Goal: Use online tool/utility: Utilize a website feature to perform a specific function

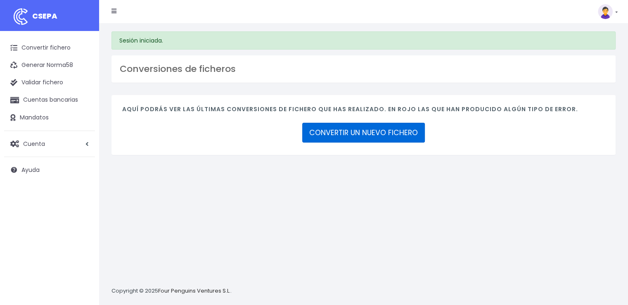
click at [347, 134] on link "CONVERTIR UN NUEVO FICHERO" at bounding box center [363, 133] width 123 height 20
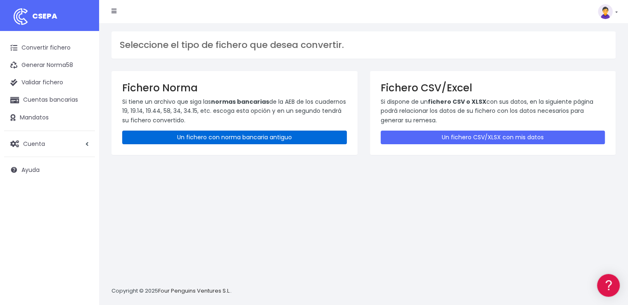
click at [297, 138] on link "Un fichero con norma bancaria antiguo" at bounding box center [234, 138] width 225 height 14
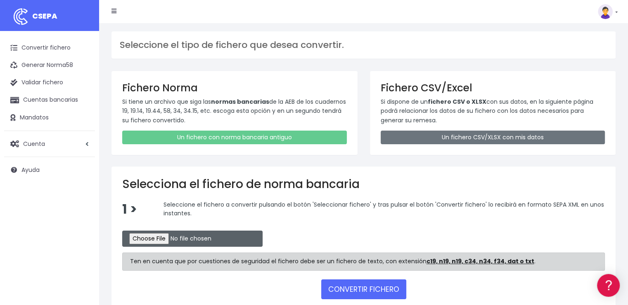
click at [176, 235] on input "file" at bounding box center [192, 239] width 140 height 16
type input "C:\fakepath\REMESA BK [DATE].N19"
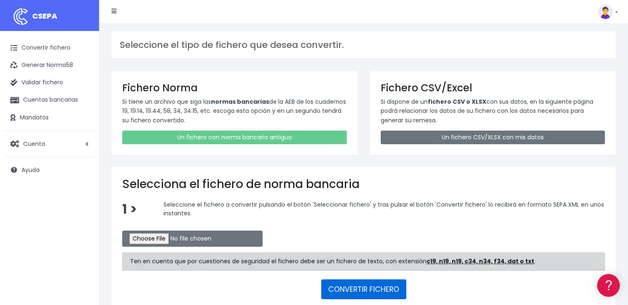
click at [327, 285] on button "CONVERTIR FICHERO" at bounding box center [363, 289] width 85 height 20
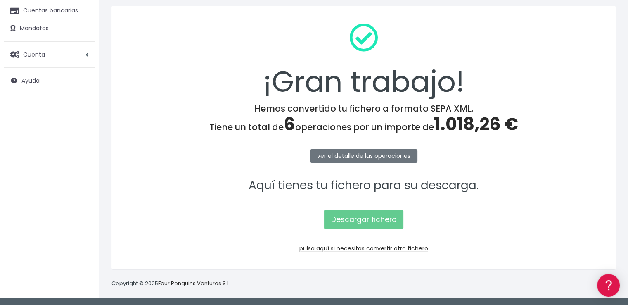
scroll to position [89, 0]
click at [352, 223] on link "Descargar fichero" at bounding box center [363, 219] width 79 height 20
